Goal: Navigation & Orientation: Understand site structure

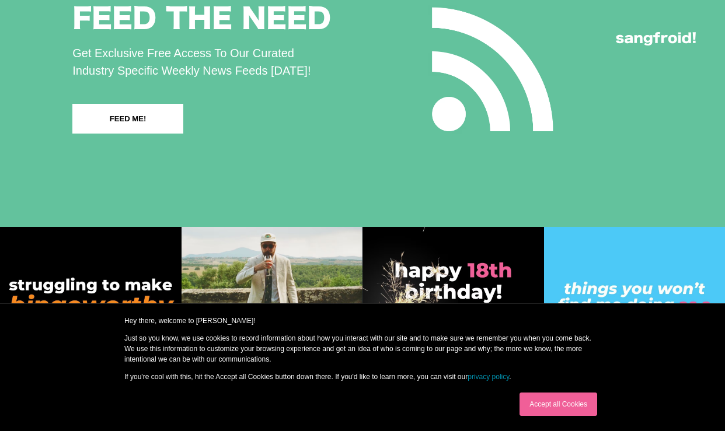
scroll to position [2107, 0]
click at [558, 416] on div "Accept all Cookies" at bounding box center [558, 404] width 85 height 30
click at [557, 408] on link "Accept all Cookies" at bounding box center [558, 404] width 78 height 23
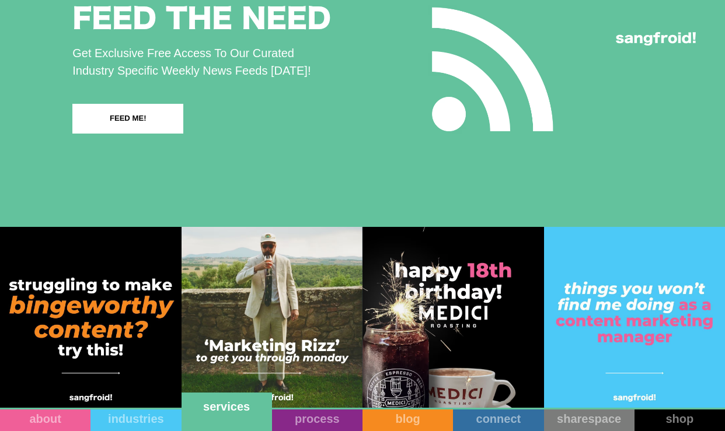
click at [250, 424] on link "services" at bounding box center [226, 412] width 90 height 39
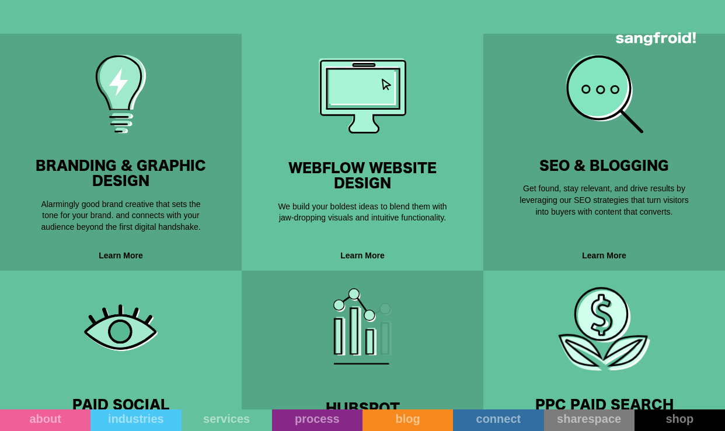
scroll to position [370, 0]
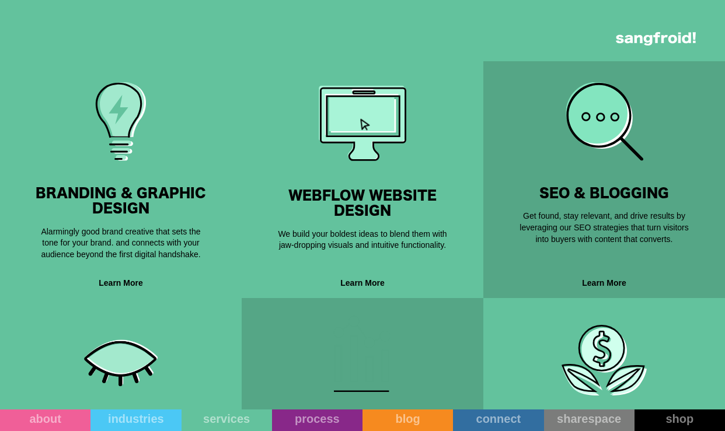
click at [147, 239] on div "Alarmingly good brand creative that sets the tone for your brand. and connects …" at bounding box center [120, 239] width 175 height 44
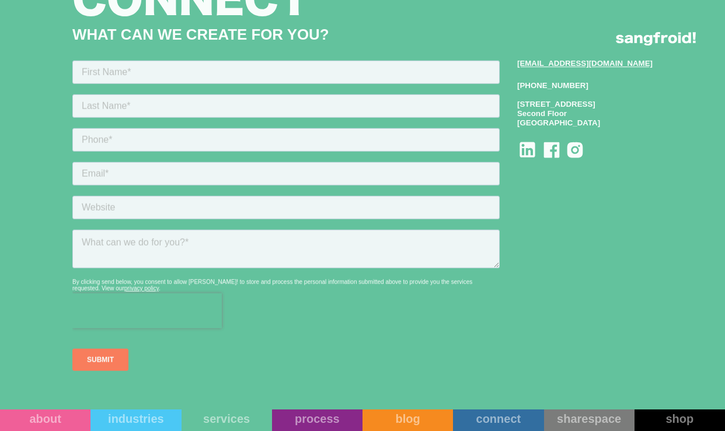
scroll to position [3294, 0]
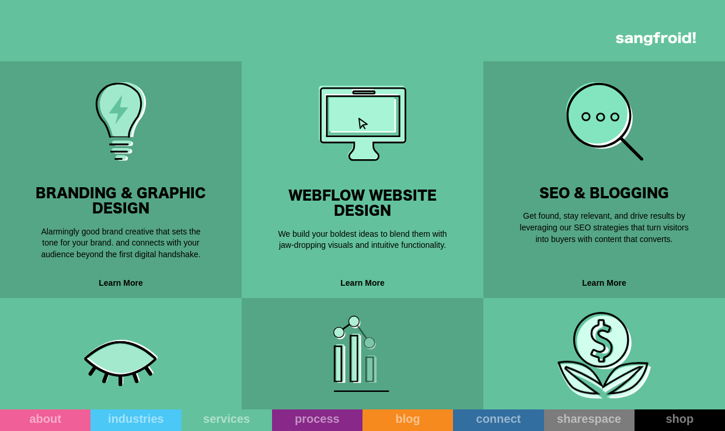
click at [343, 208] on h3 "Webflow Website Design" at bounding box center [362, 203] width 204 height 31
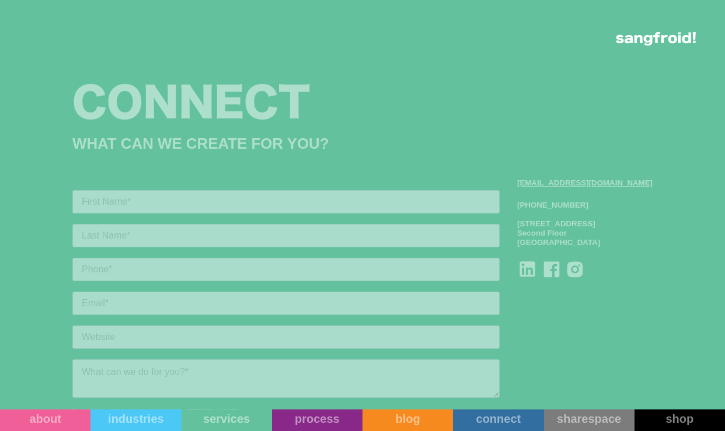
scroll to position [3089, 0]
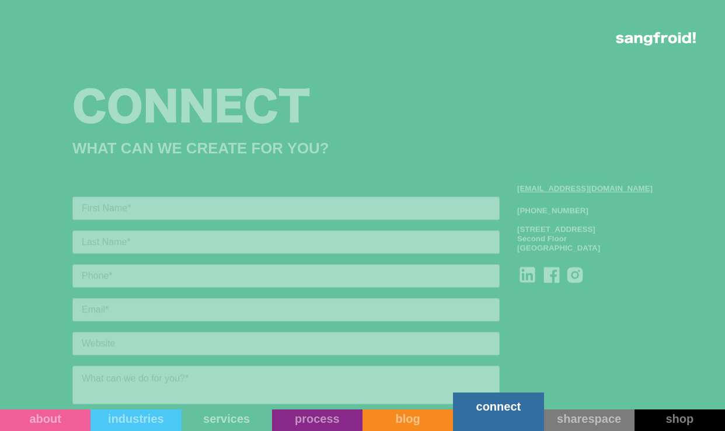
click at [522, 417] on link "connect" at bounding box center [498, 412] width 90 height 39
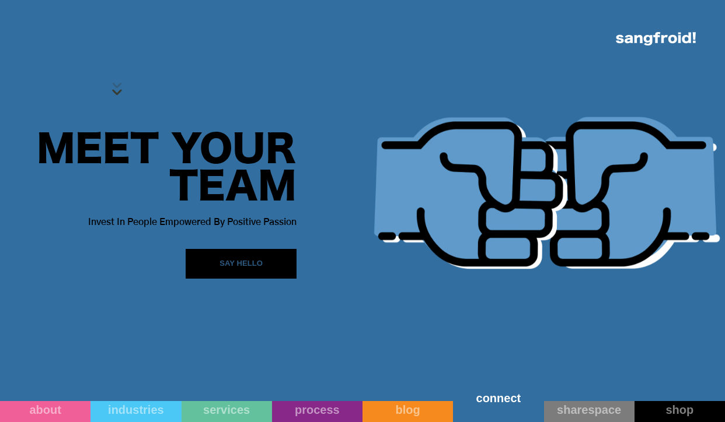
click at [488, 407] on link "connect" at bounding box center [498, 403] width 90 height 38
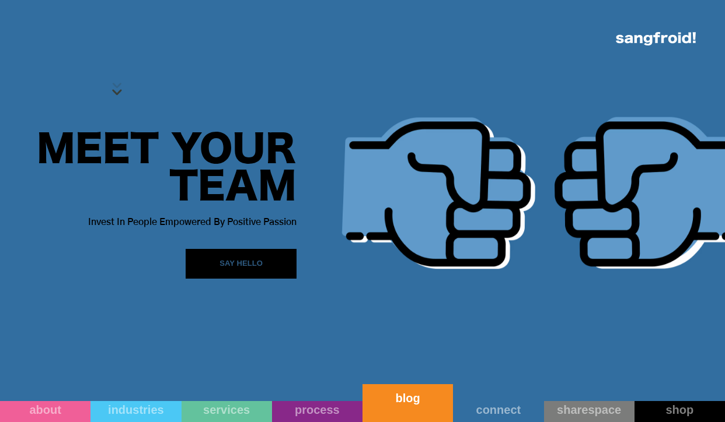
click at [449, 407] on link "blog" at bounding box center [407, 403] width 90 height 38
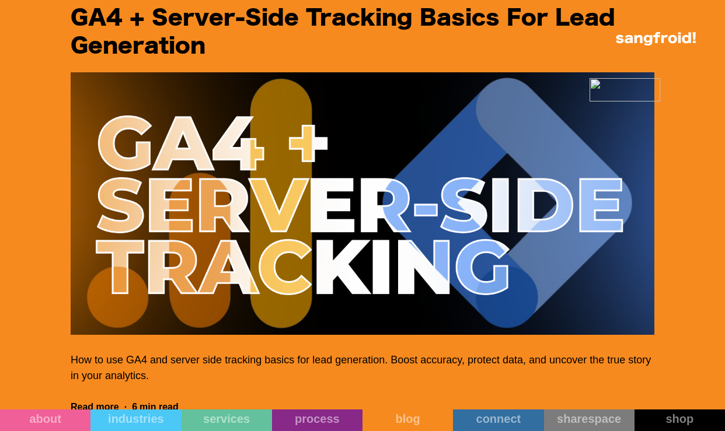
scroll to position [436, 0]
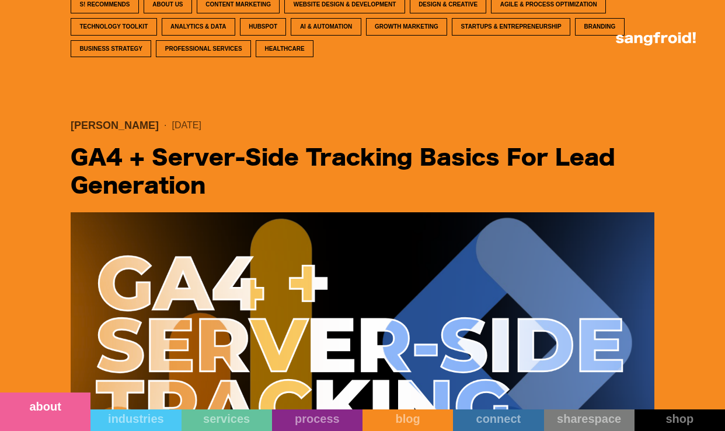
click at [72, 420] on link "about" at bounding box center [45, 412] width 90 height 39
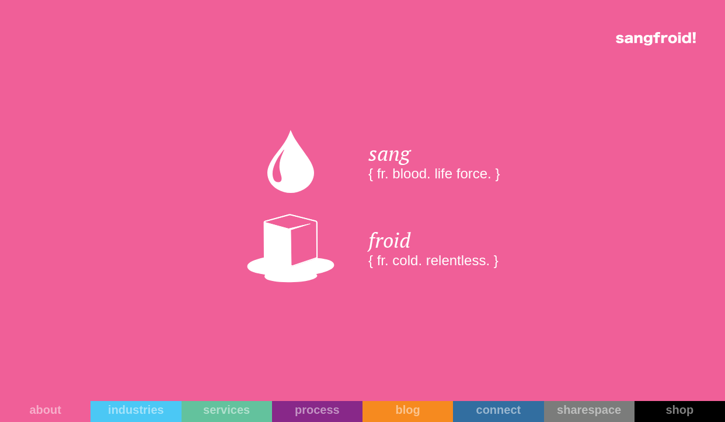
click at [673, 42] on img at bounding box center [656, 38] width 80 height 13
